Goal: Navigation & Orientation: Find specific page/section

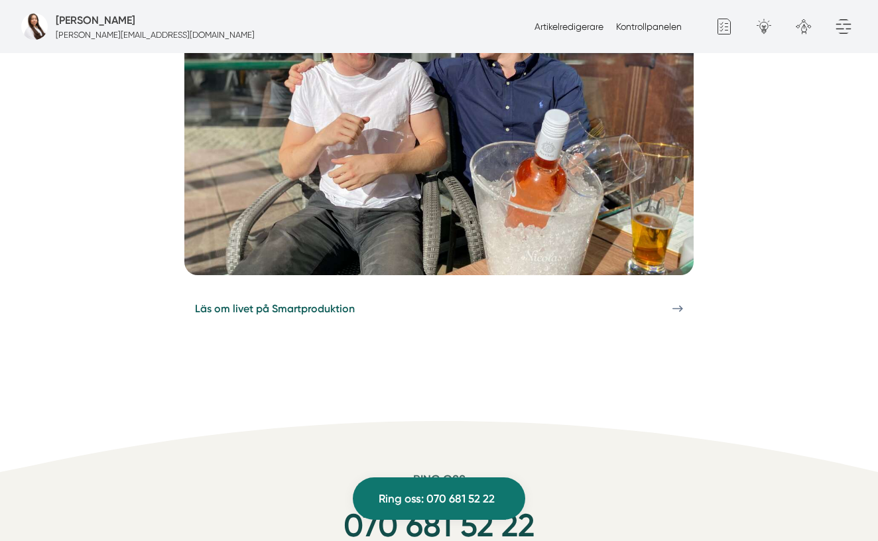
scroll to position [4943, 0]
click at [462, 294] on link "Läs om livet på Smartproduktion" at bounding box center [438, 307] width 509 height 27
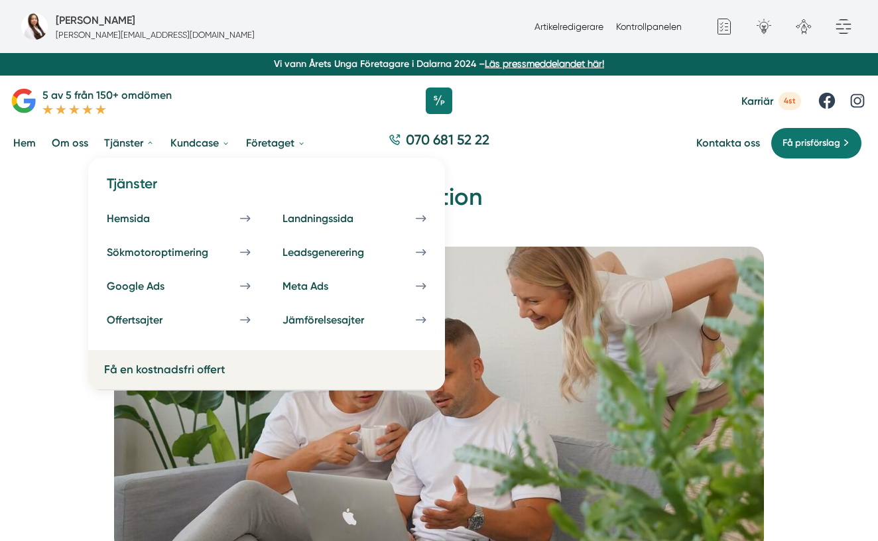
click at [111, 140] on link "Tjänster" at bounding box center [129, 143] width 56 height 34
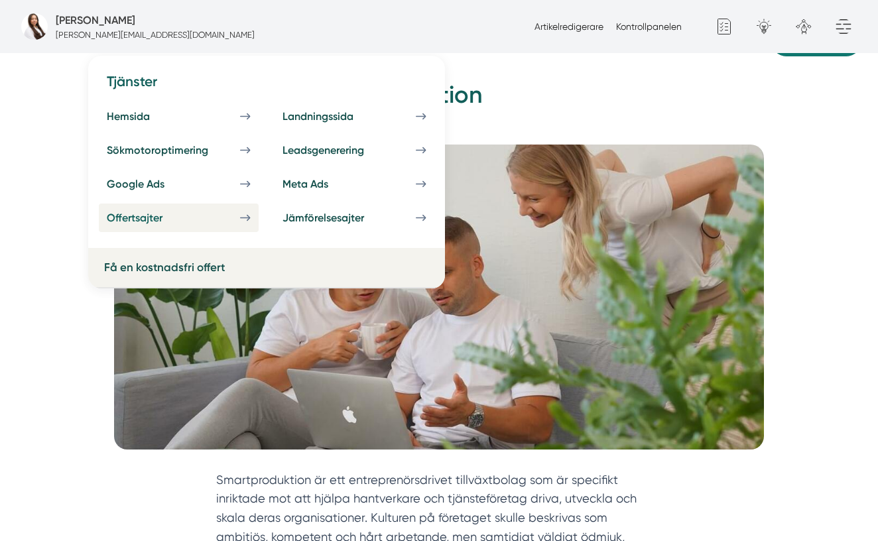
scroll to position [126, 0]
